Goal: Task Accomplishment & Management: Use online tool/utility

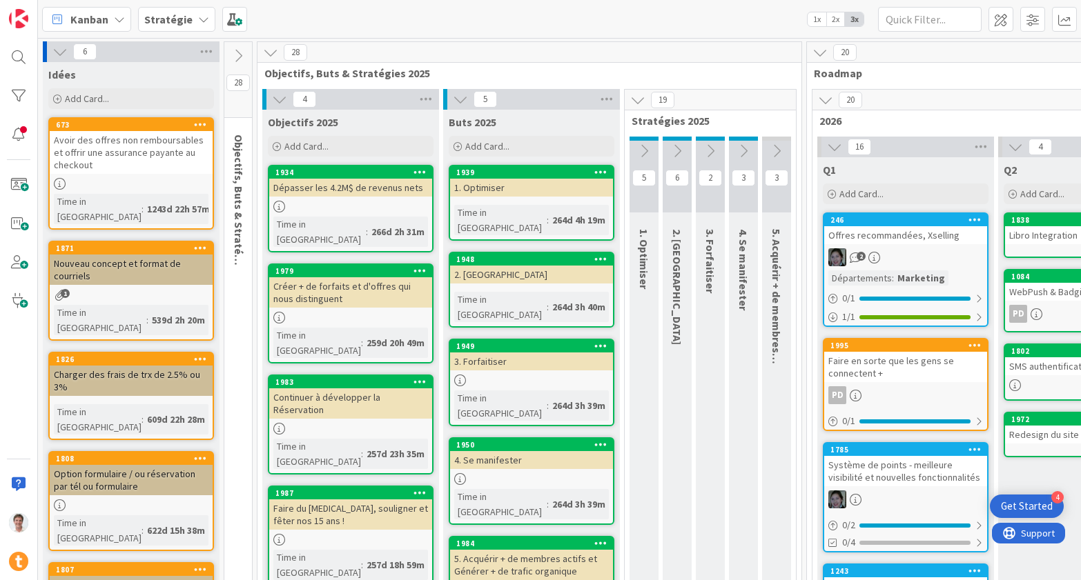
scroll to position [0, 1956]
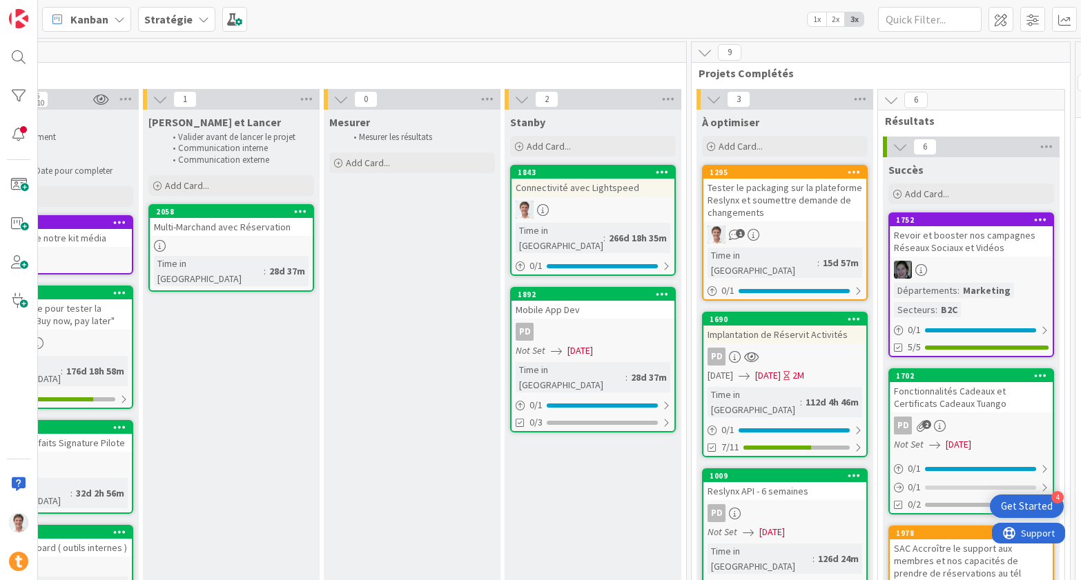
click at [181, 19] on b "Stratégie" at bounding box center [168, 19] width 48 height 14
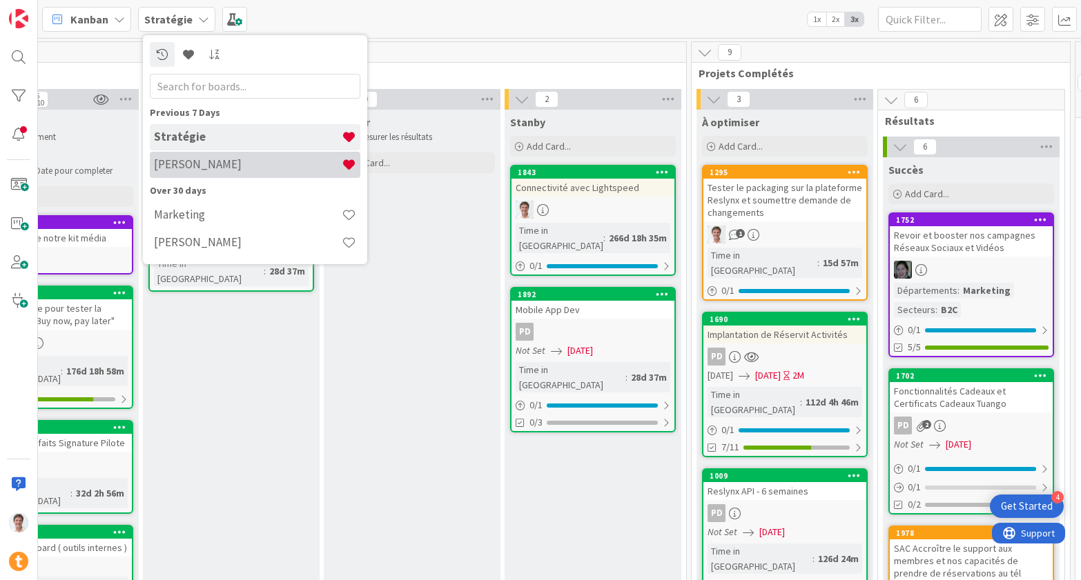
click at [199, 158] on h4 "[PERSON_NAME]" at bounding box center [248, 164] width 188 height 14
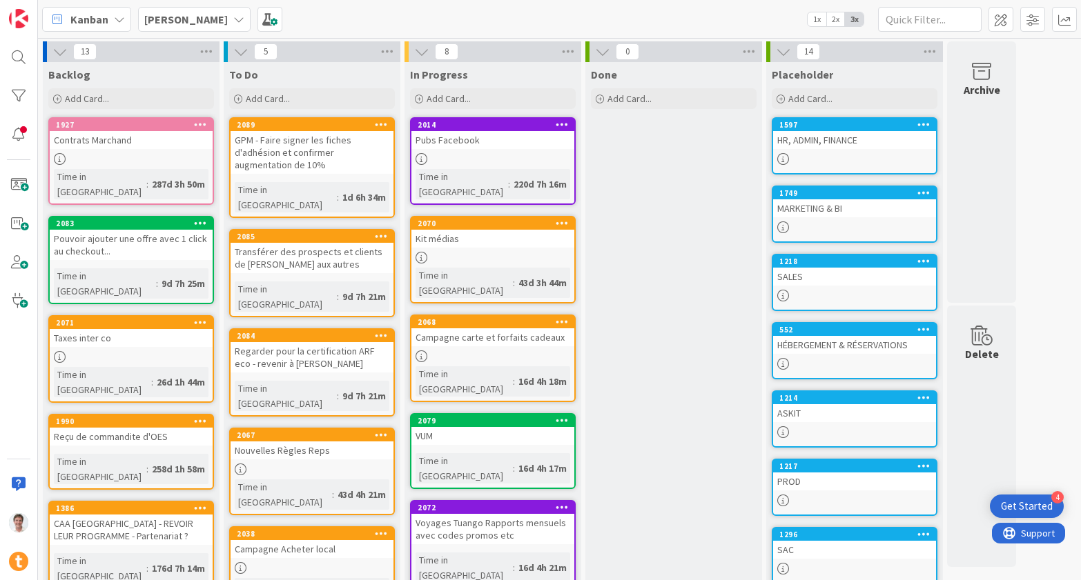
click at [818, 275] on div "SALES" at bounding box center [854, 277] width 163 height 18
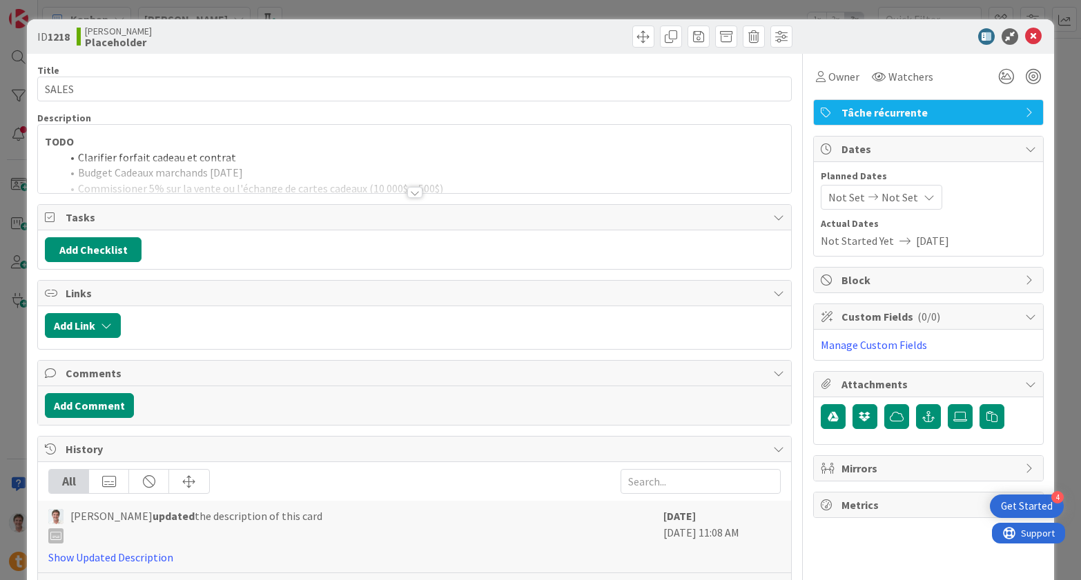
click at [415, 190] on div at bounding box center [414, 192] width 15 height 11
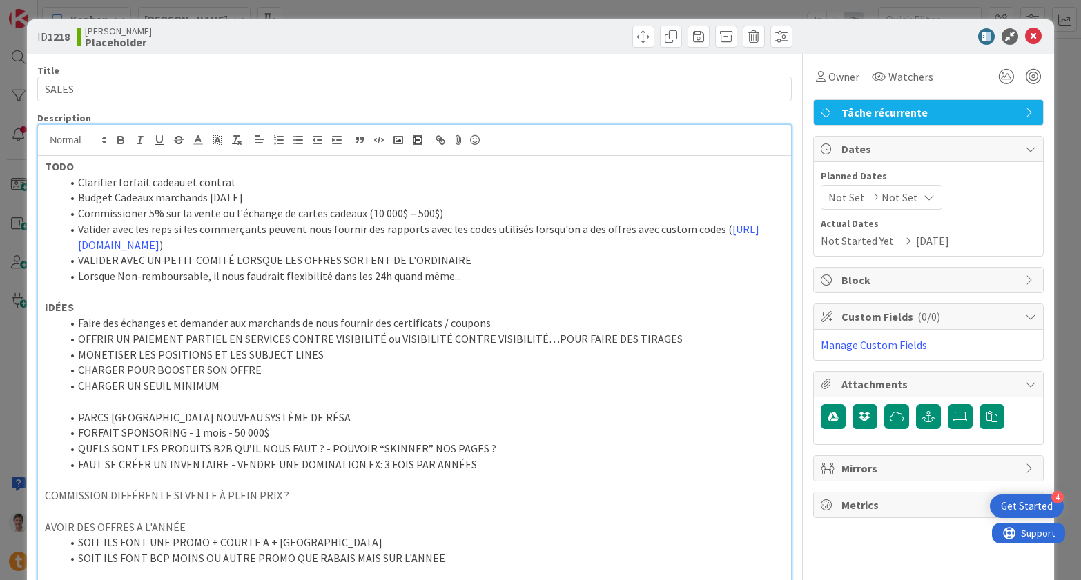
click at [249, 180] on li "Clarifier forfait cadeau et contrat" at bounding box center [422, 183] width 722 height 16
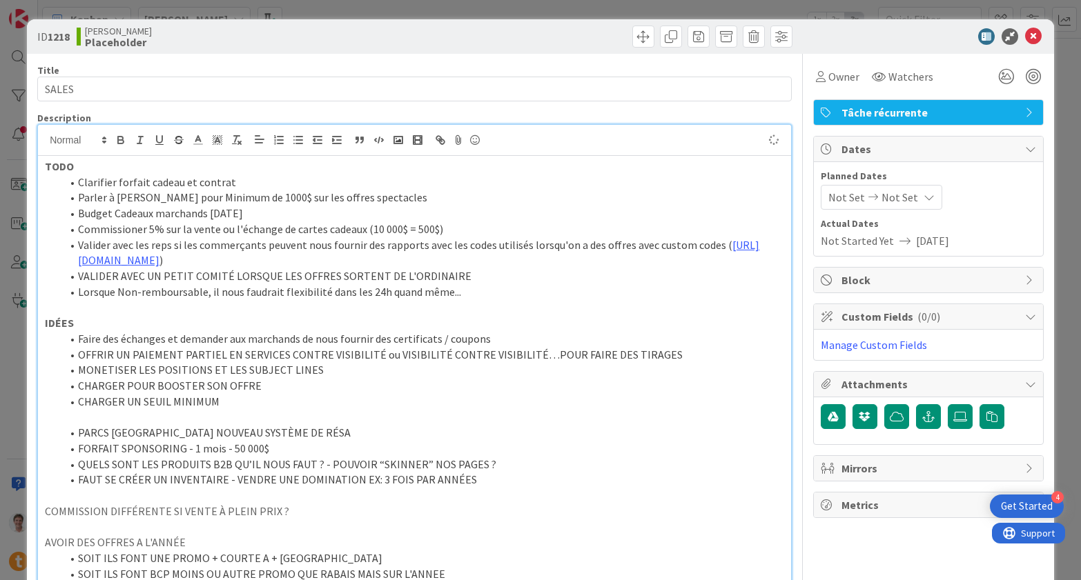
click at [243, 226] on li "Commissioner 5% sur la vente ou l'échange de cartes cadeaux (10 000$ = 500$)" at bounding box center [422, 229] width 722 height 16
click at [411, 200] on li "Parler à [PERSON_NAME] pour Minimum de 1000$ sur les offres spectacles" at bounding box center [422, 198] width 722 height 16
drag, startPoint x: 321, startPoint y: 197, endPoint x: 371, endPoint y: 200, distance: 49.8
click at [371, 200] on li "Parler à [PERSON_NAME] pour Minimum de 1000$ sur les offres spectacles de redir…" at bounding box center [422, 198] width 722 height 16
click at [428, 197] on li "Parler à [PERSON_NAME] pour Minimum de 1000$ sur les offres de redirection" at bounding box center [422, 198] width 722 height 16
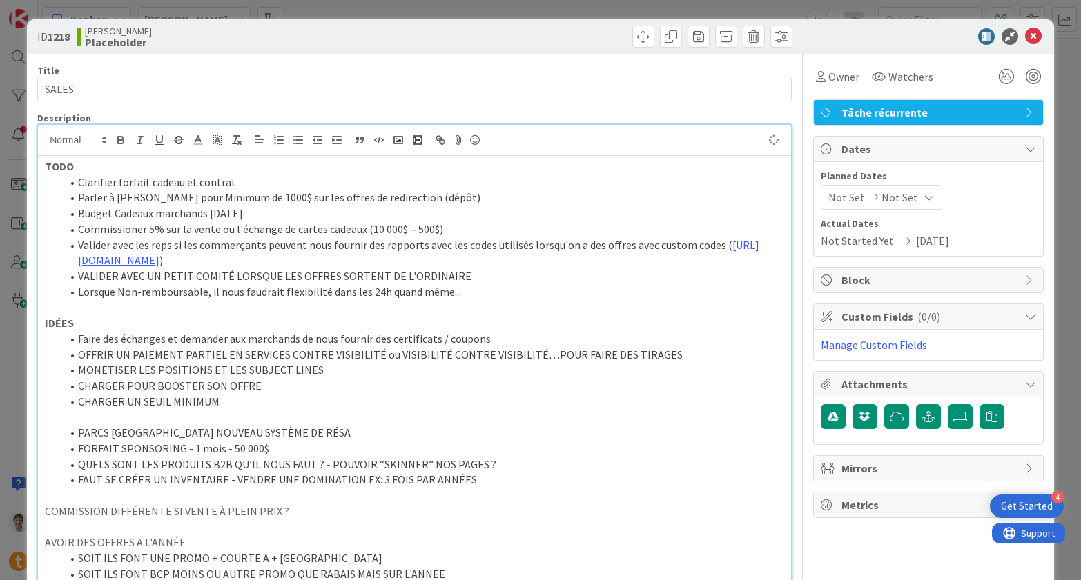
click at [349, 199] on li "Parler à [PERSON_NAME] pour Minimum de 1000$ sur les offres de redirection (dép…" at bounding box center [422, 198] width 722 height 16
click at [336, 221] on li "Commissioner 5% sur la vente ou l'échange de cartes cadeaux (10 000$ = 500$)" at bounding box center [422, 229] width 722 height 16
click at [1025, 36] on icon at bounding box center [1033, 36] width 17 height 17
